Goal: Navigation & Orientation: Find specific page/section

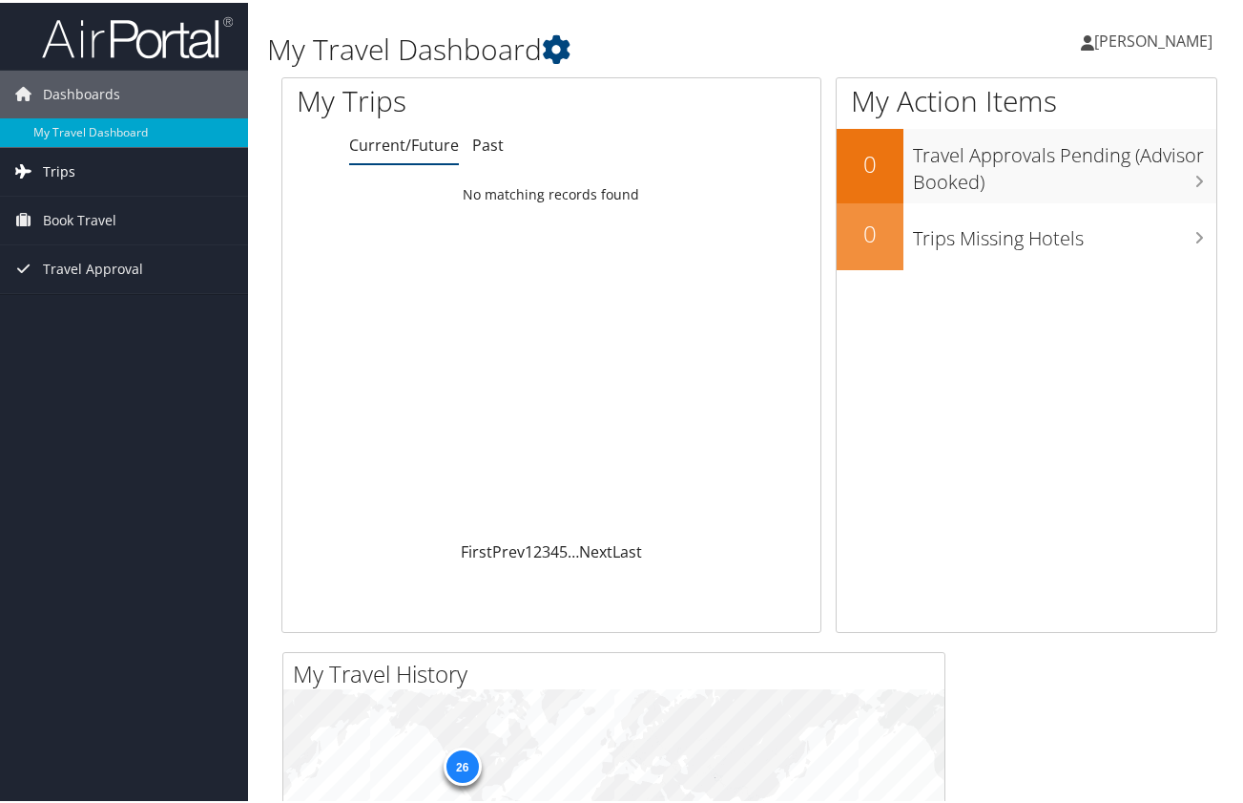
click at [67, 168] on span "Trips" at bounding box center [59, 169] width 32 height 48
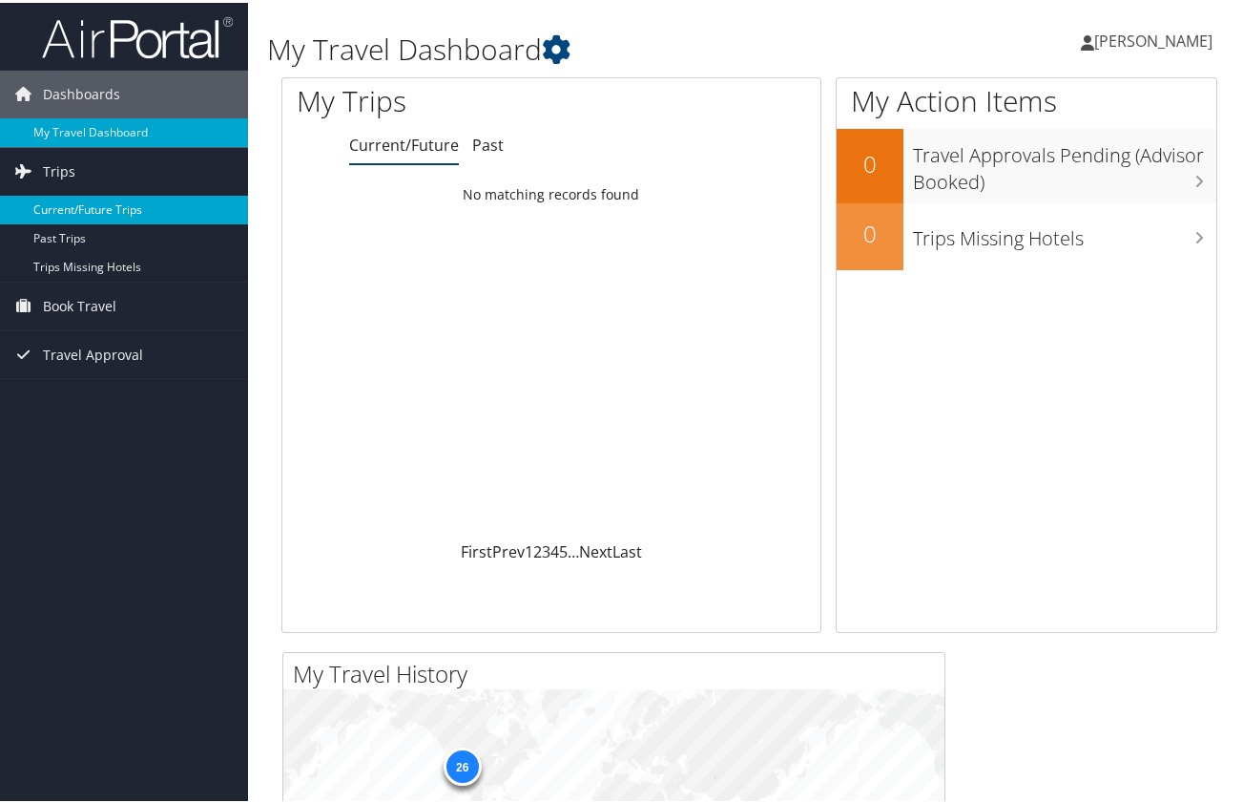
click at [97, 205] on link "Current/Future Trips" at bounding box center [124, 207] width 248 height 29
